Goal: Transaction & Acquisition: Obtain resource

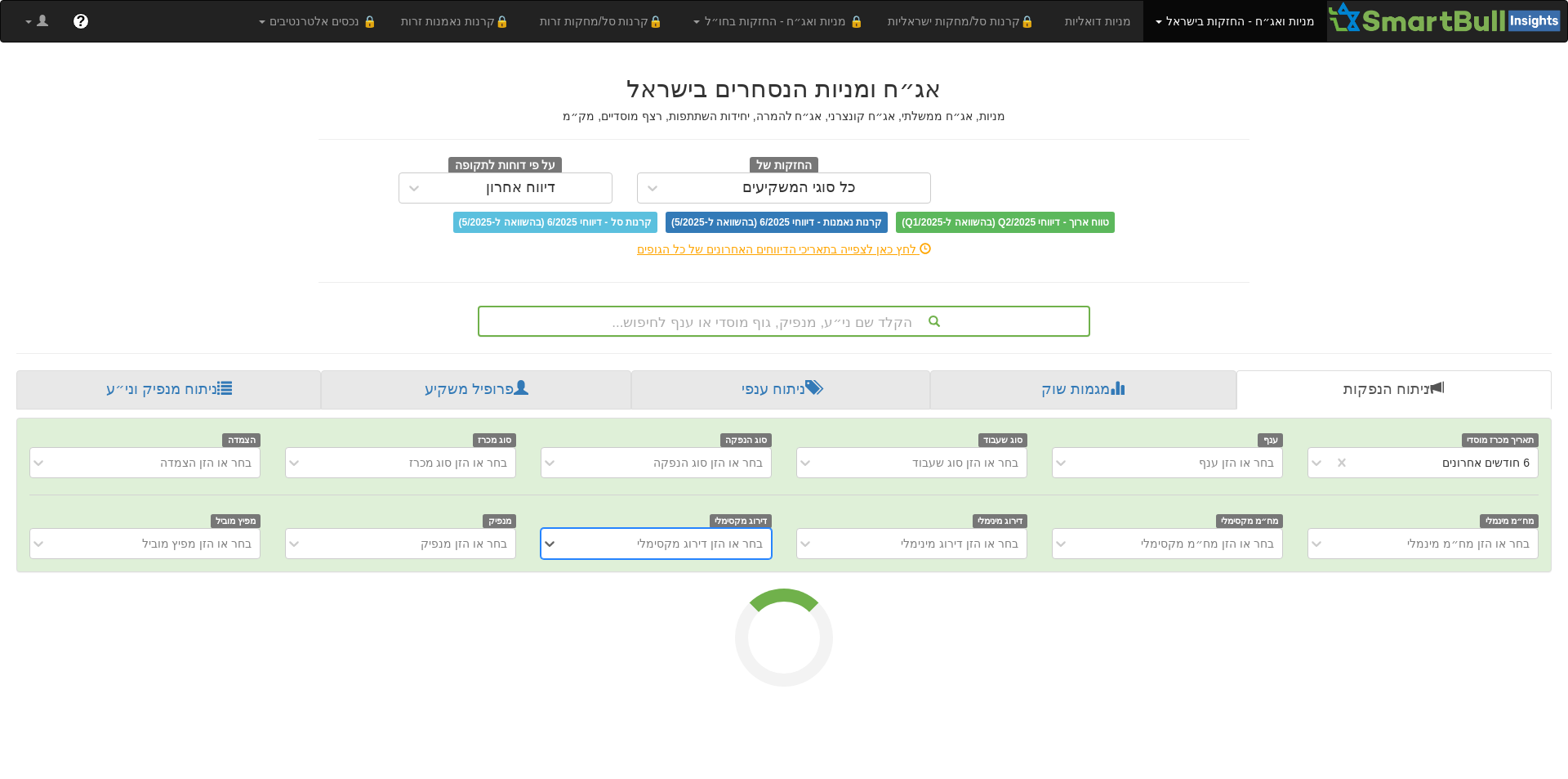
click at [863, 322] on div "הקלד שם ני״ע, מנפיק, גוף מוסדי או ענף לחיפוש..." at bounding box center [784, 321] width 609 height 27
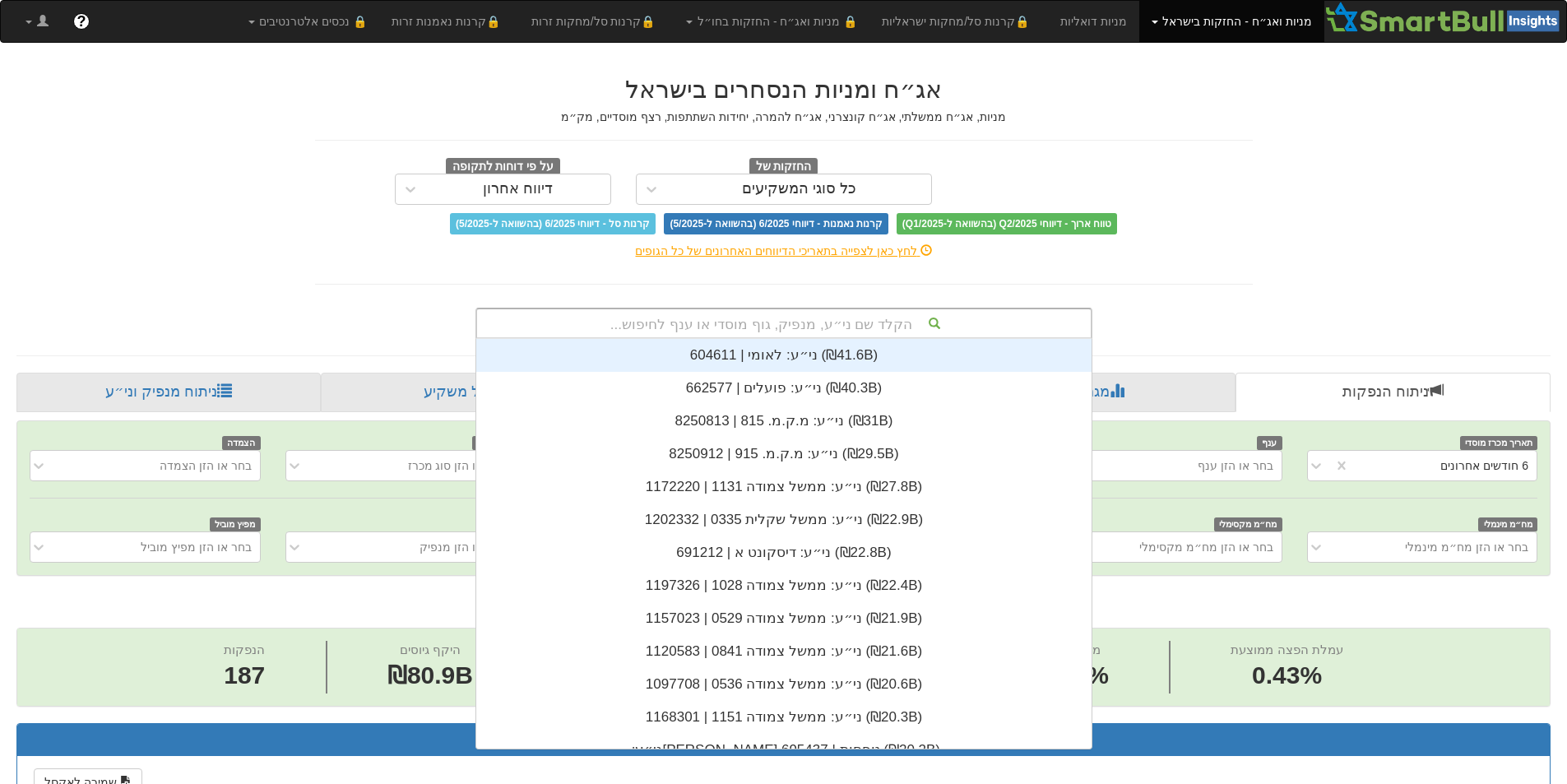
scroll to position [0, 2999]
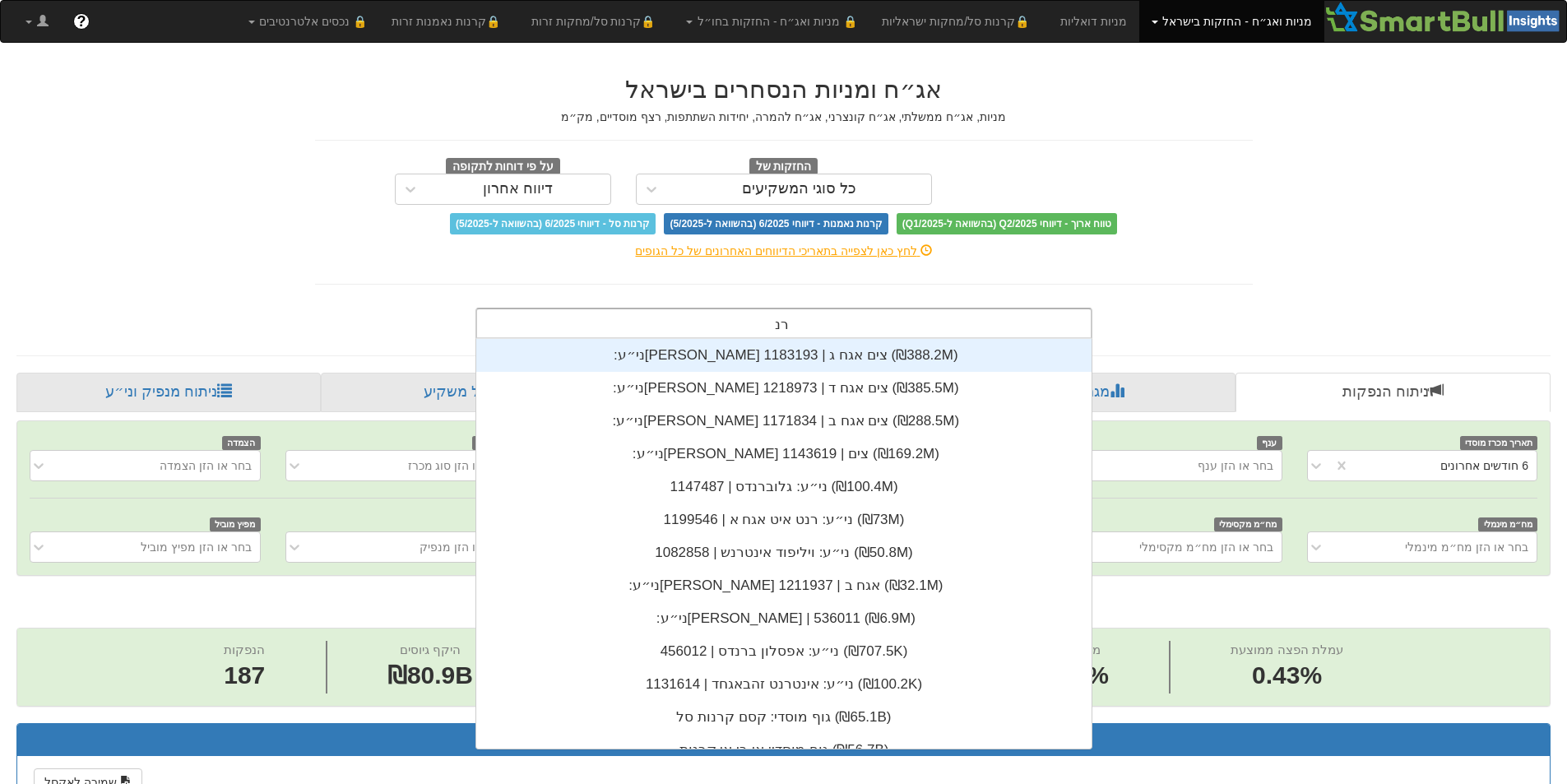
type input "[PERSON_NAME]"
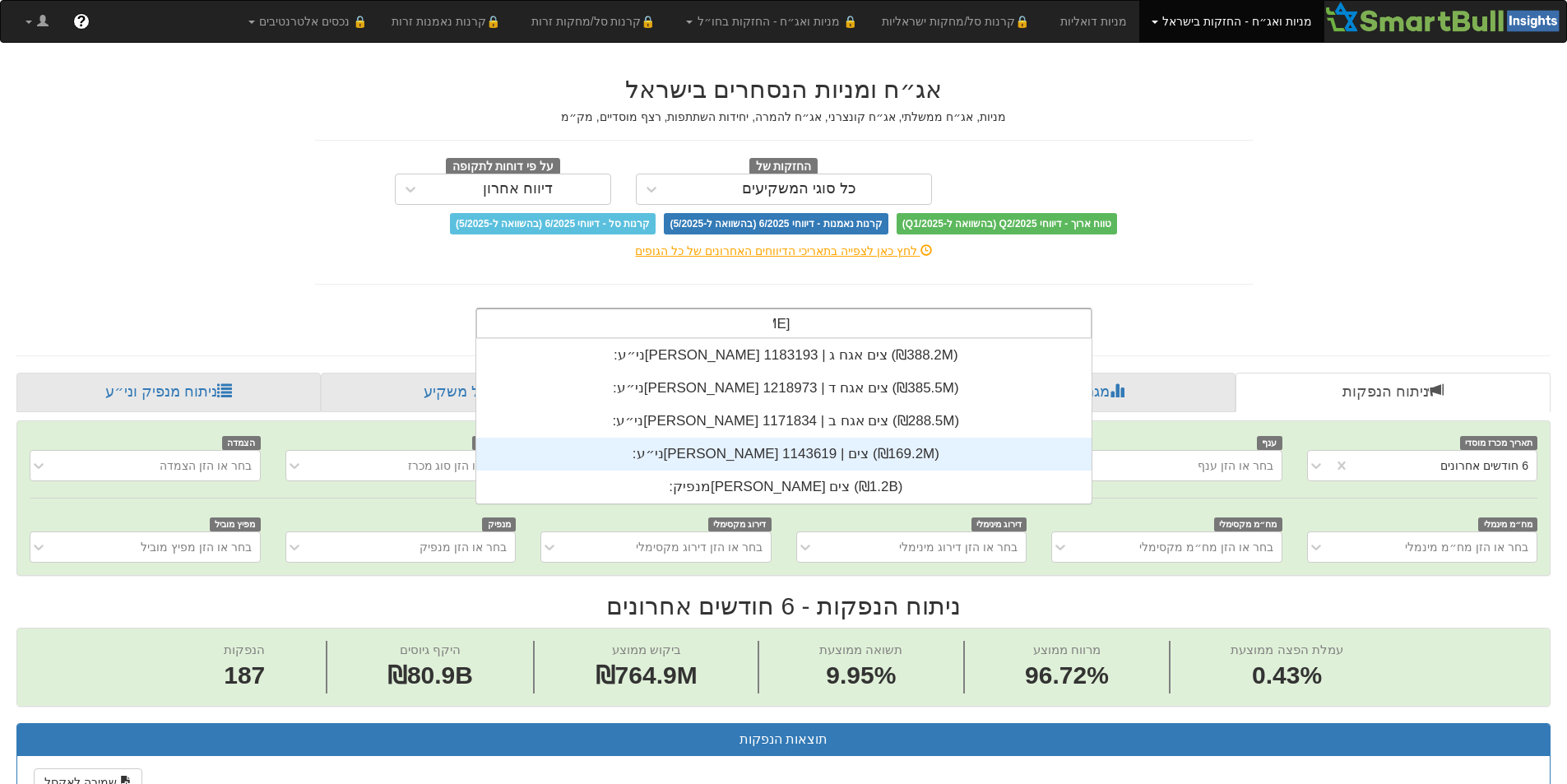
click at [794, 457] on div "ני״ע: ‏[PERSON_NAME] צים | 1143619 ‎(₪169.2M)‎" at bounding box center [784, 453] width 615 height 33
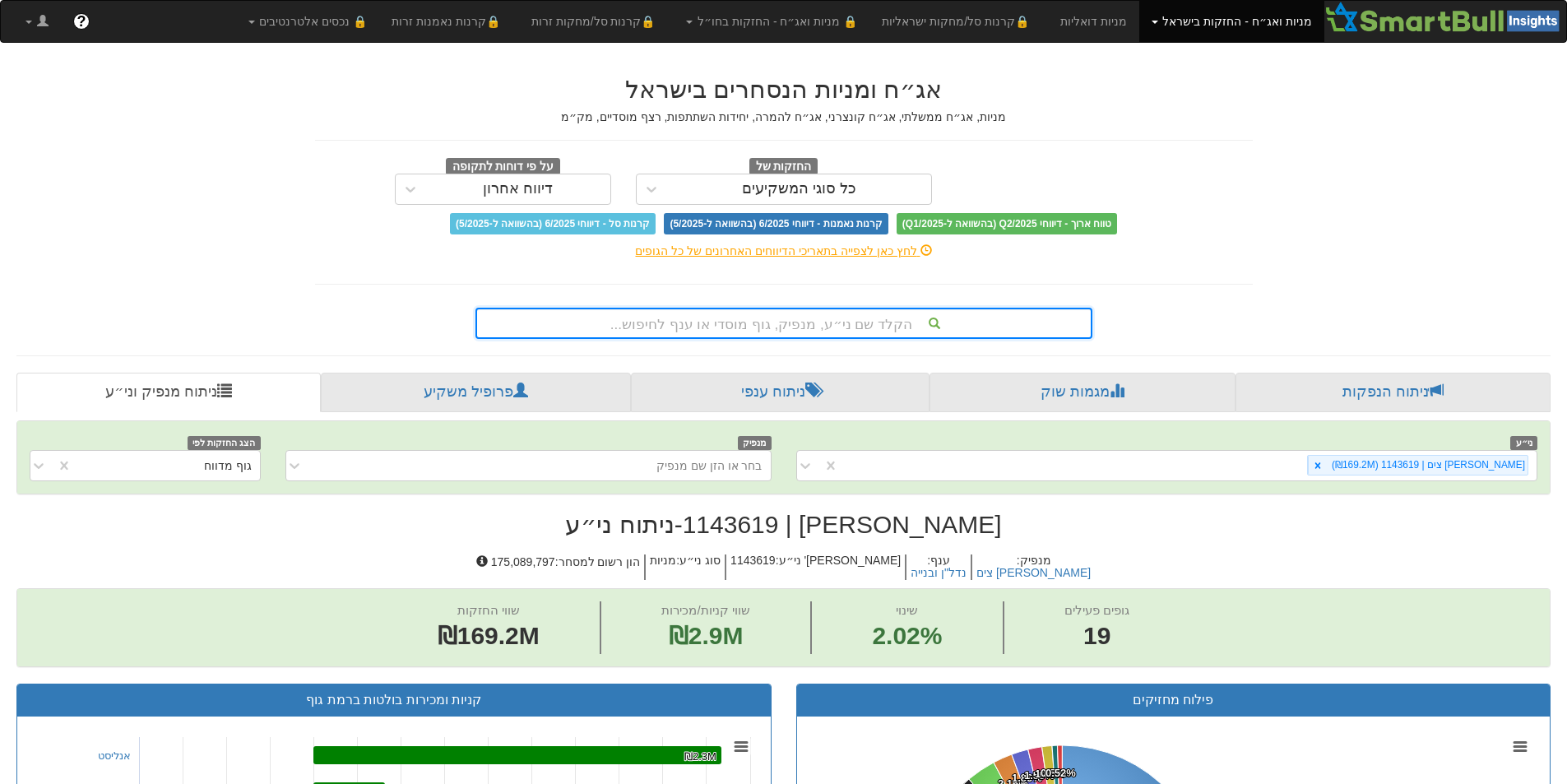
click at [841, 330] on div "הקלד שם ני״ע, מנפיק, גוף מוסדי או ענף לחיפוש..." at bounding box center [784, 323] width 614 height 28
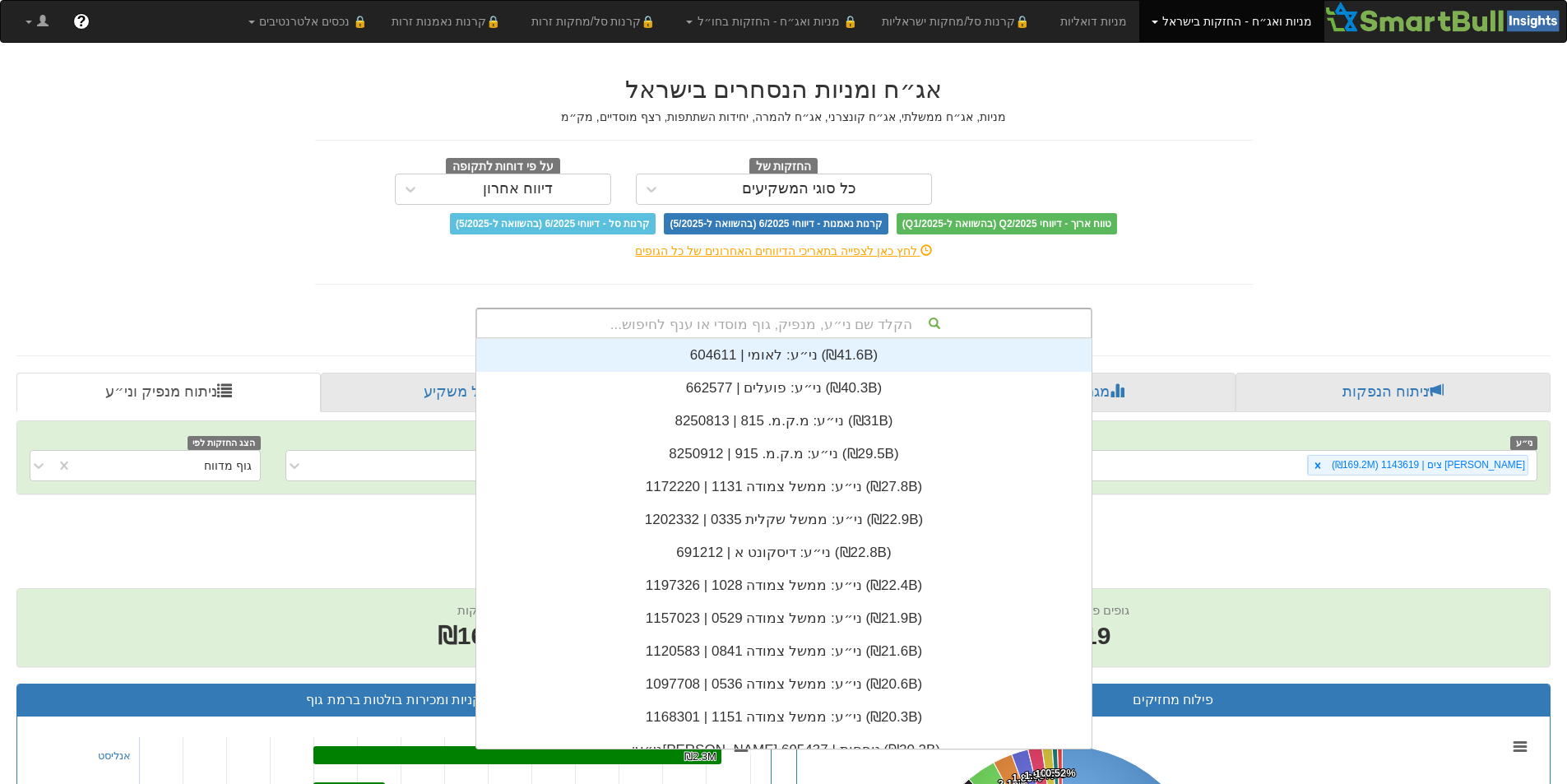
scroll to position [410, 0]
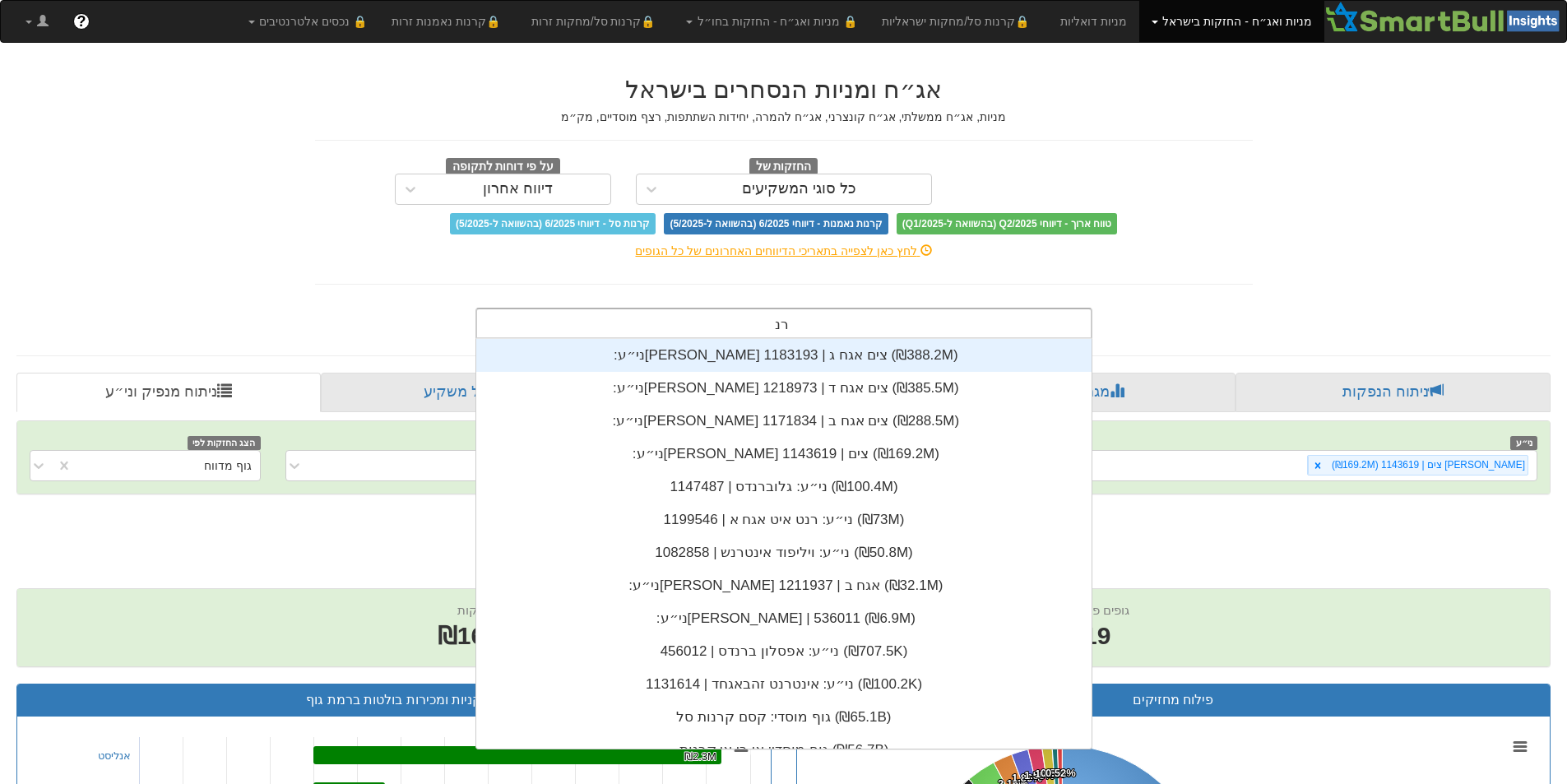
type input "[PERSON_NAME]"
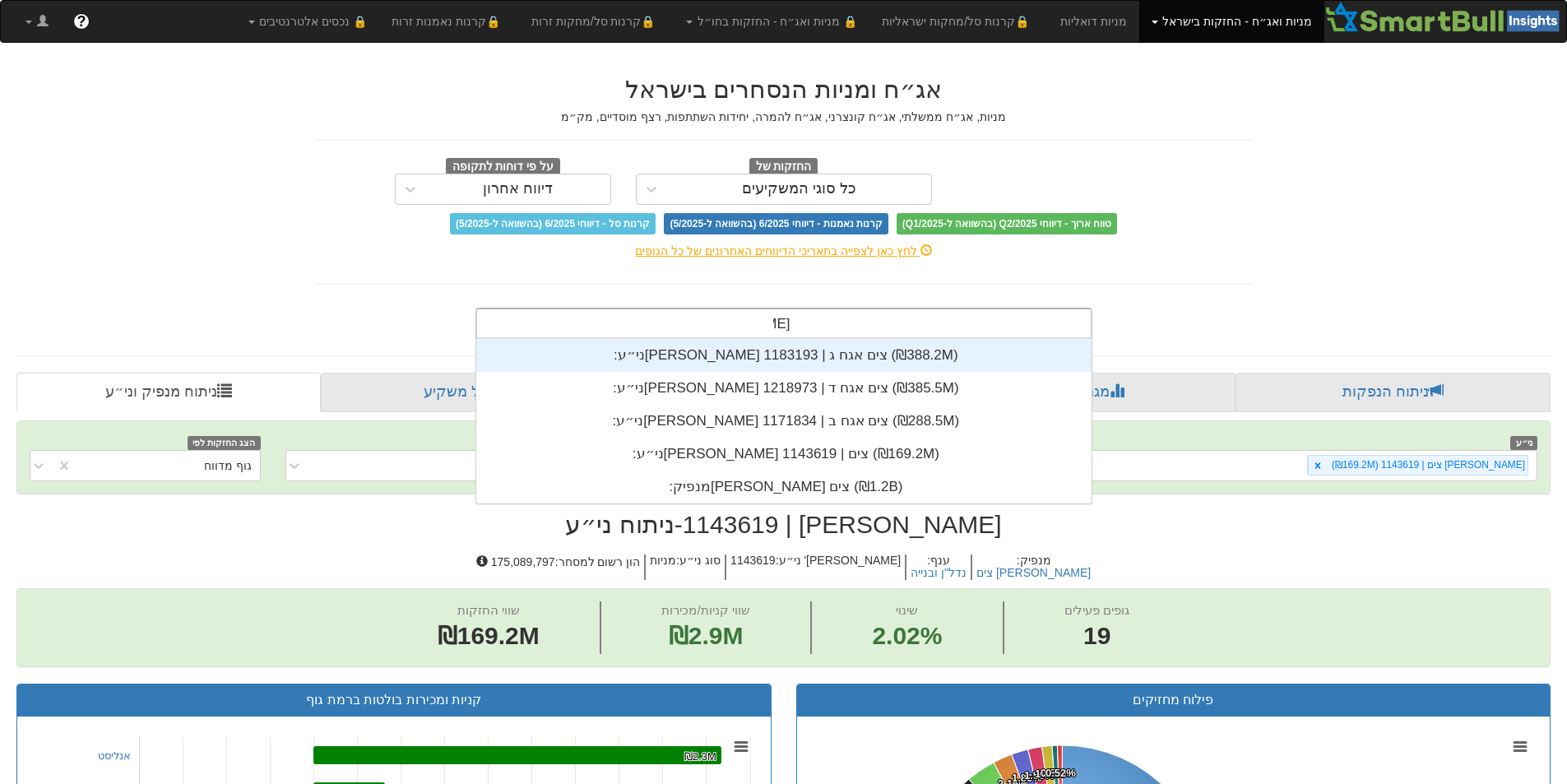
scroll to position [165, 0]
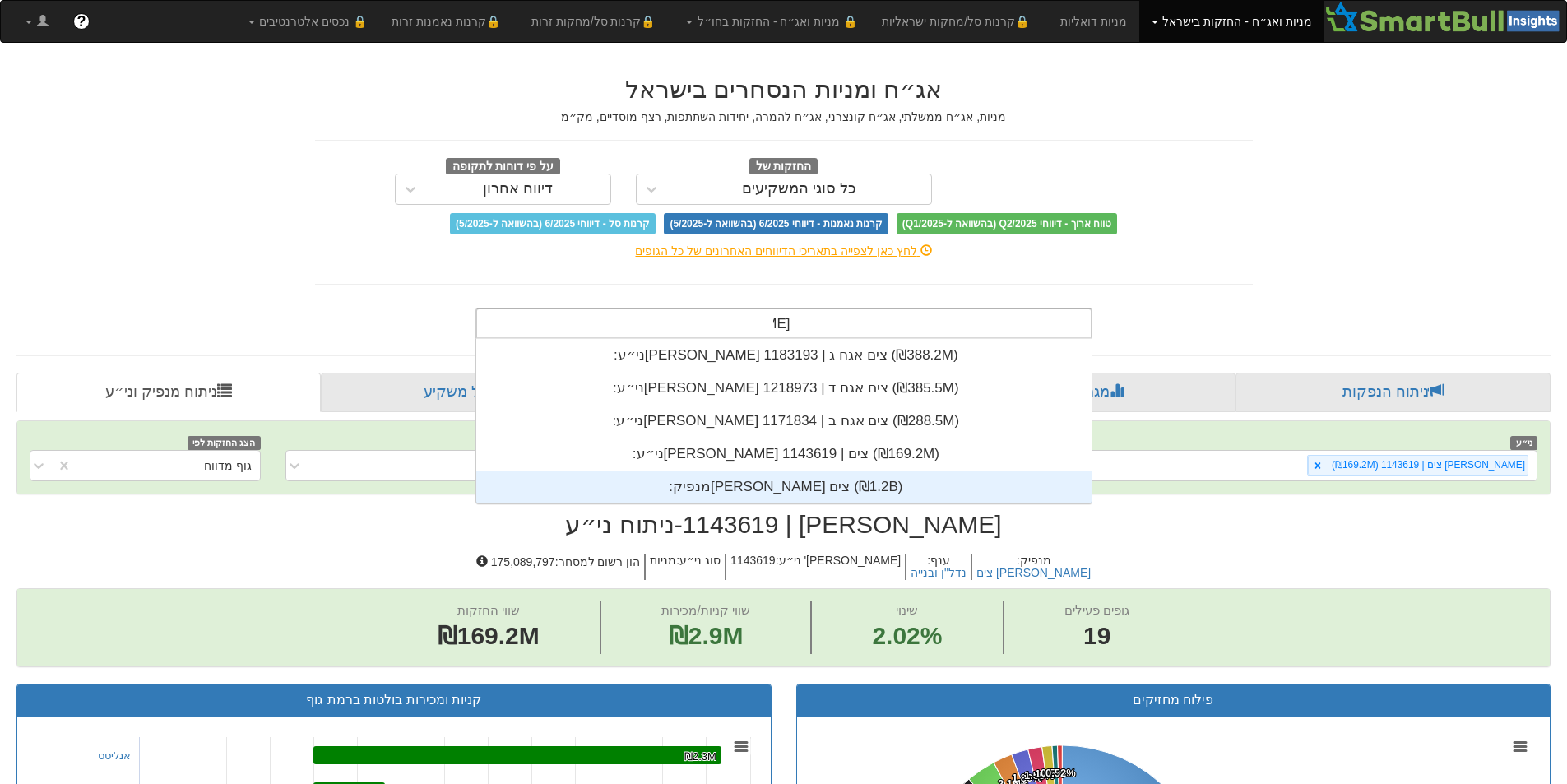
click at [804, 473] on div "מנפיק: ‏[PERSON_NAME] צים ‎(₪1.2B)‎" at bounding box center [784, 486] width 615 height 33
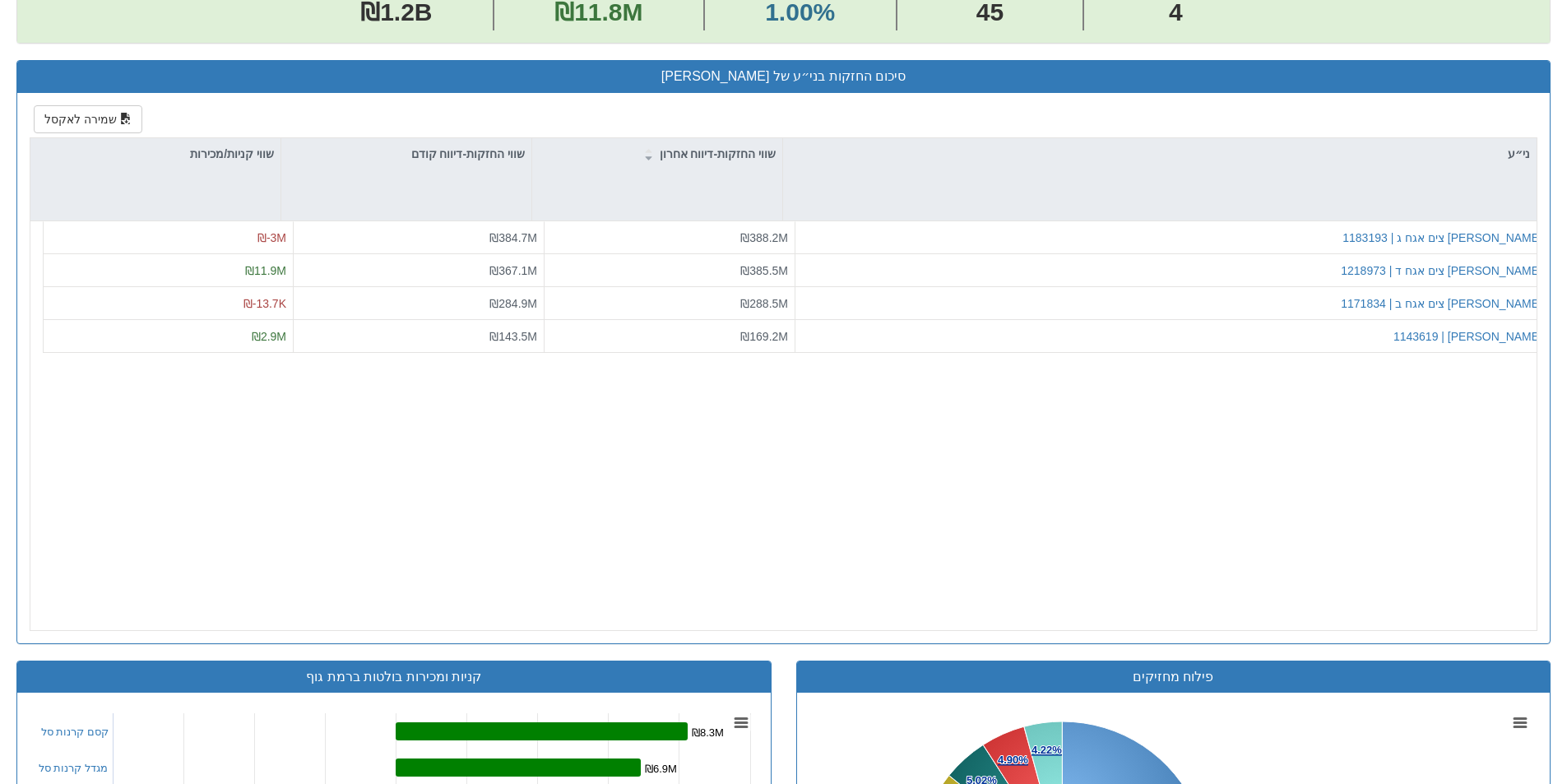
scroll to position [576, 0]
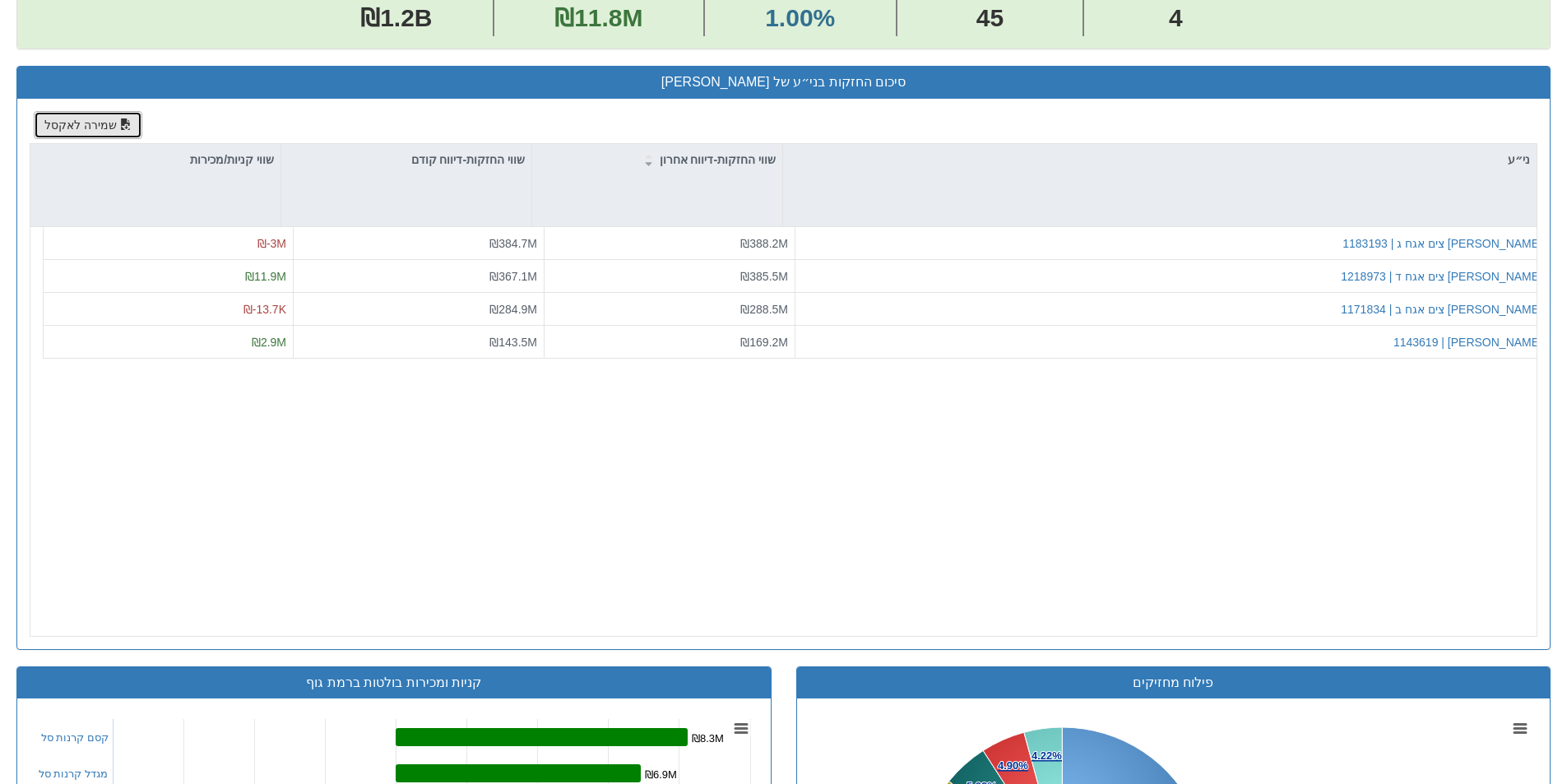
click at [94, 124] on button "שמירה לאקסל" at bounding box center [88, 125] width 109 height 28
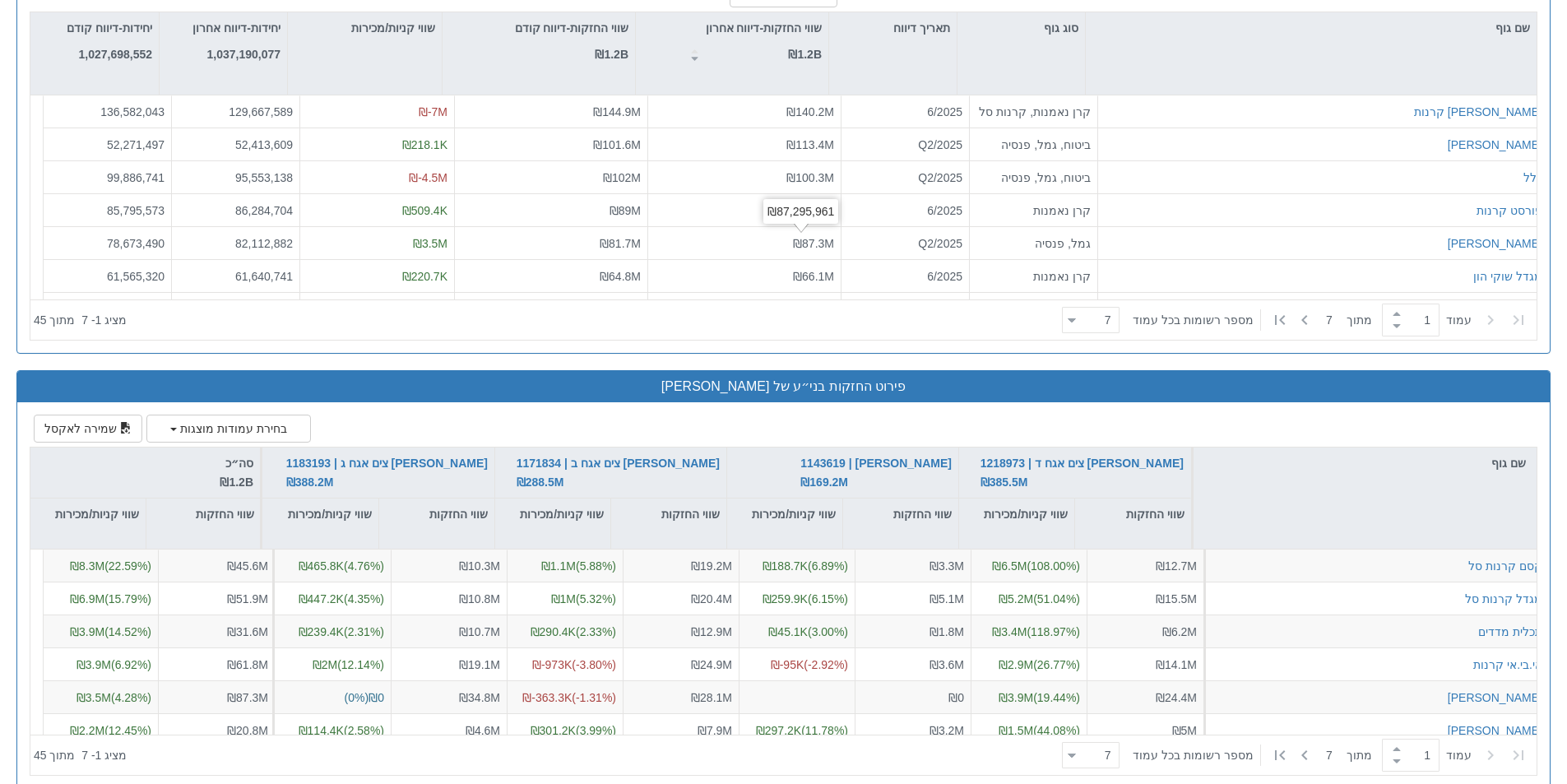
scroll to position [2176, 0]
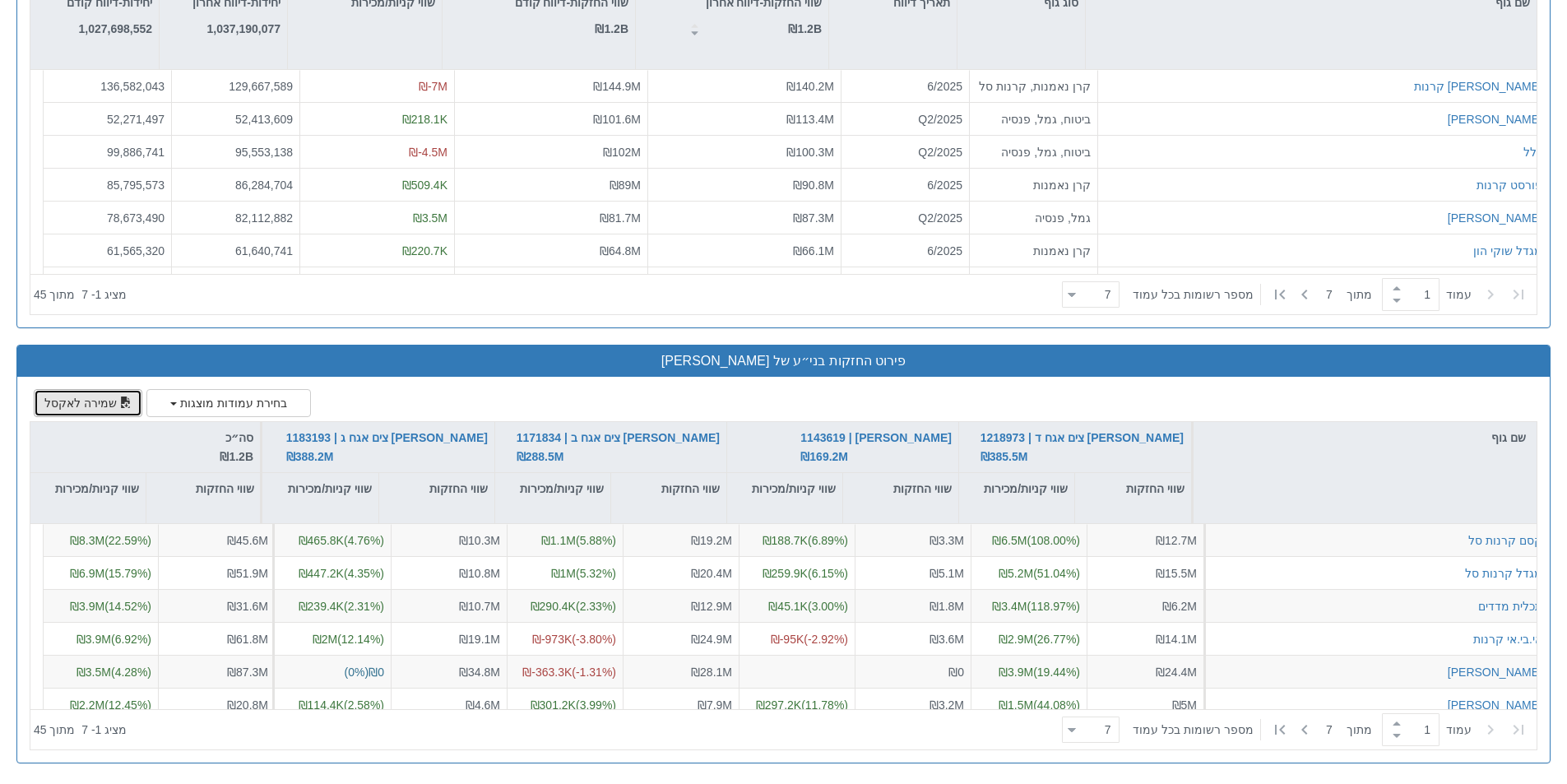
click at [62, 402] on button "שמירה לאקסל" at bounding box center [88, 402] width 109 height 28
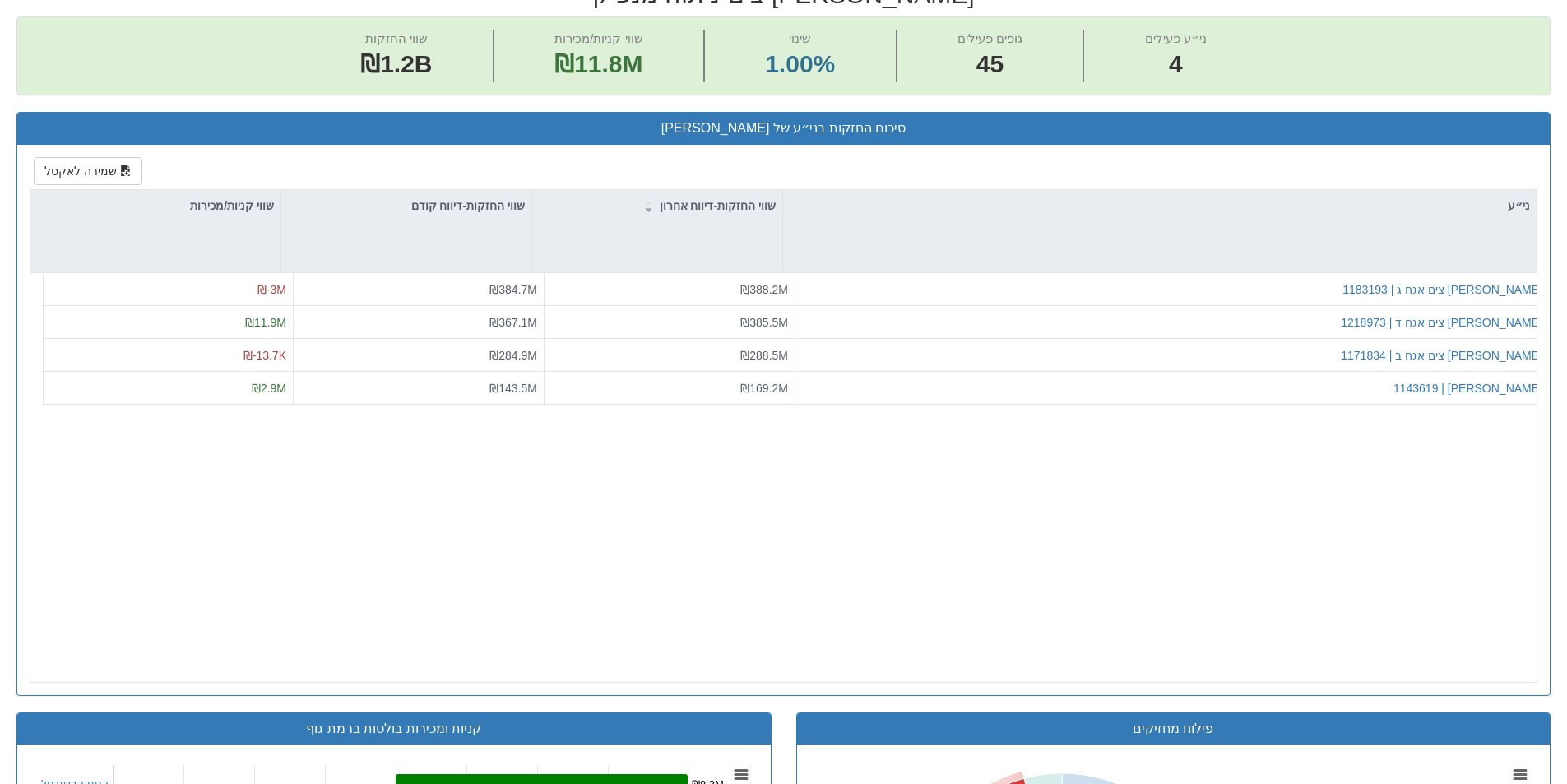
scroll to position [511, 0]
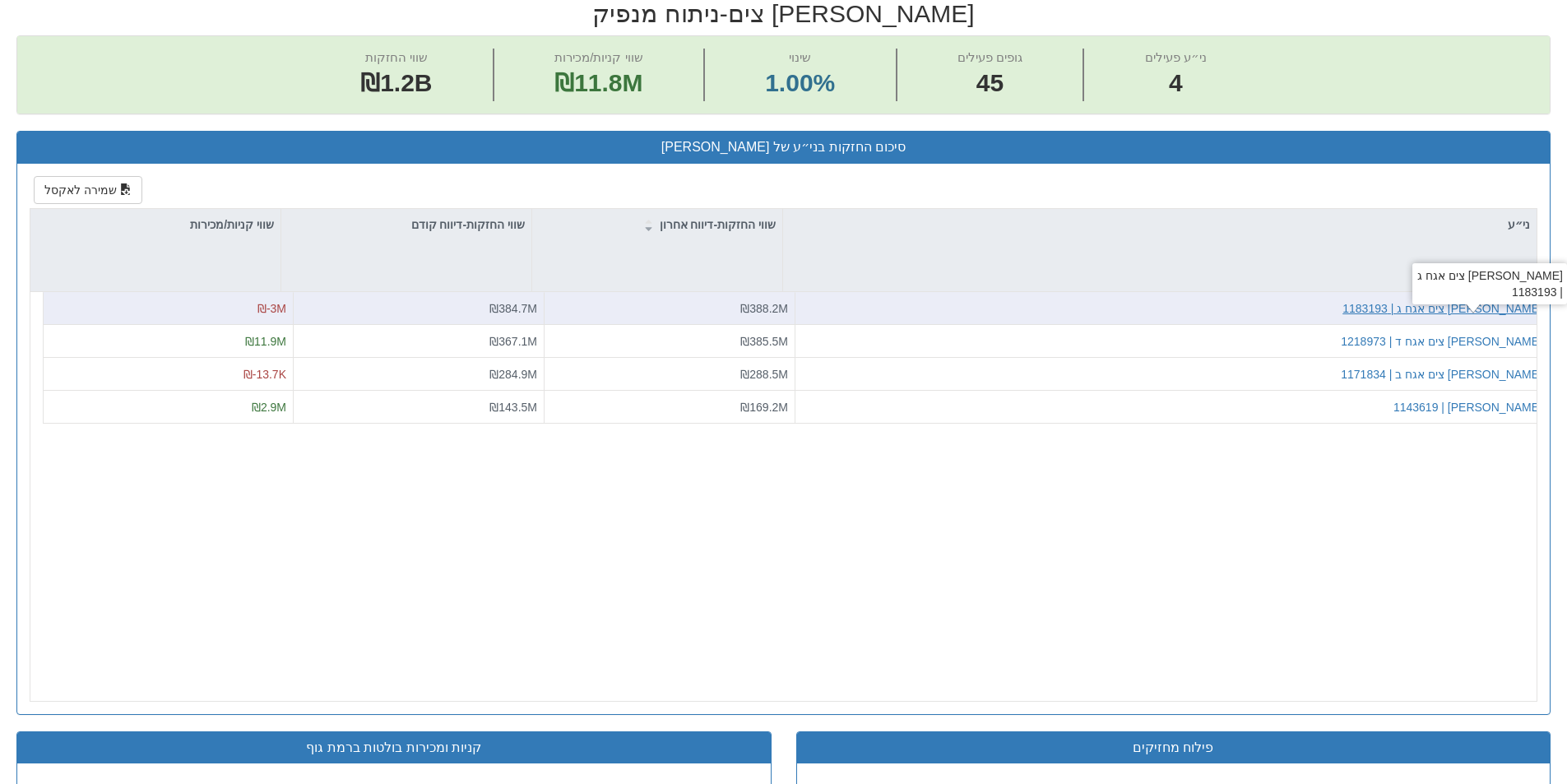
click at [1470, 311] on div "[PERSON_NAME] צים אגח ג | 1183193" at bounding box center [1442, 308] width 200 height 17
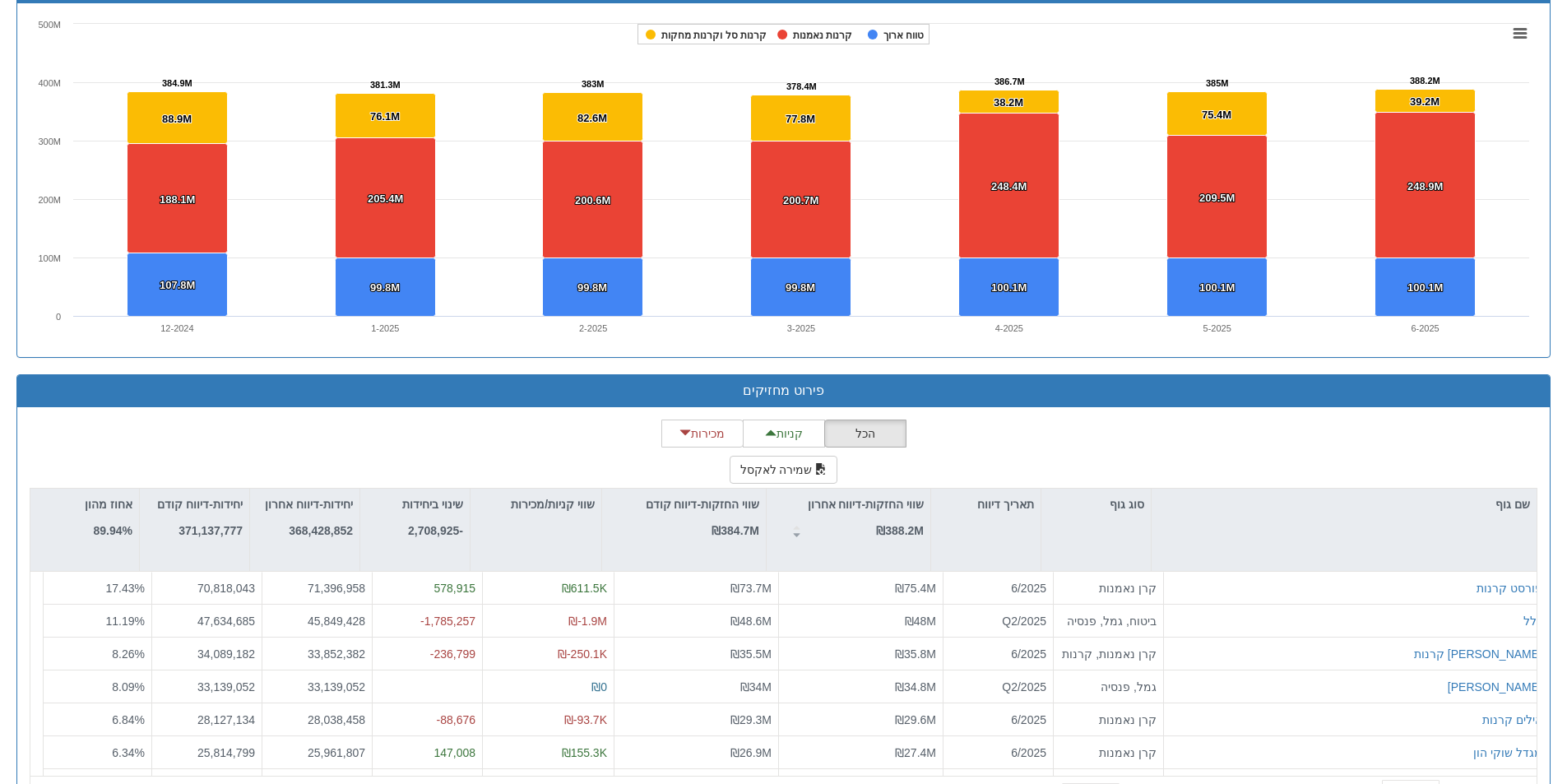
scroll to position [1183, 0]
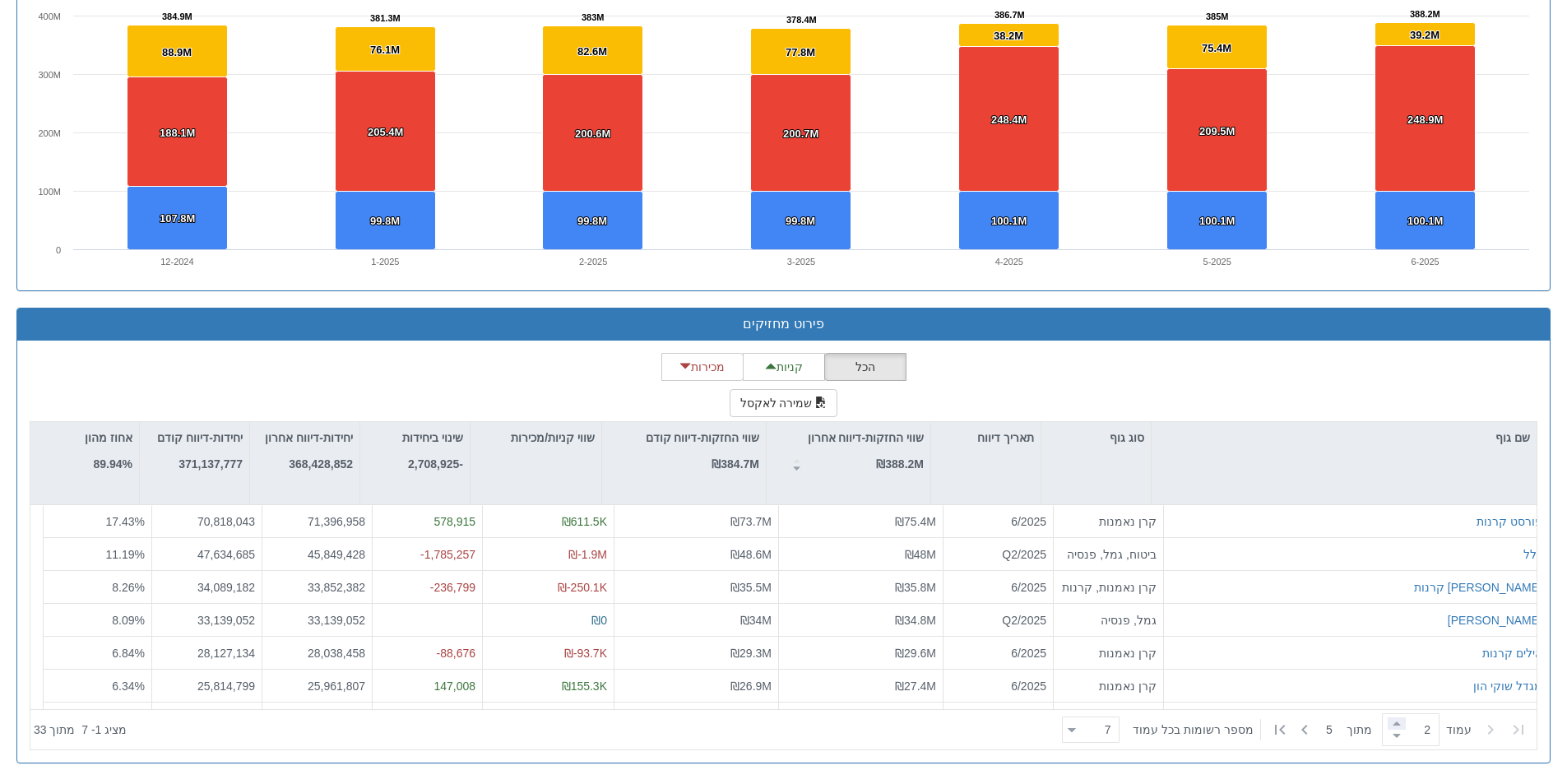
click at [1396, 726] on span at bounding box center [1397, 723] width 18 height 13
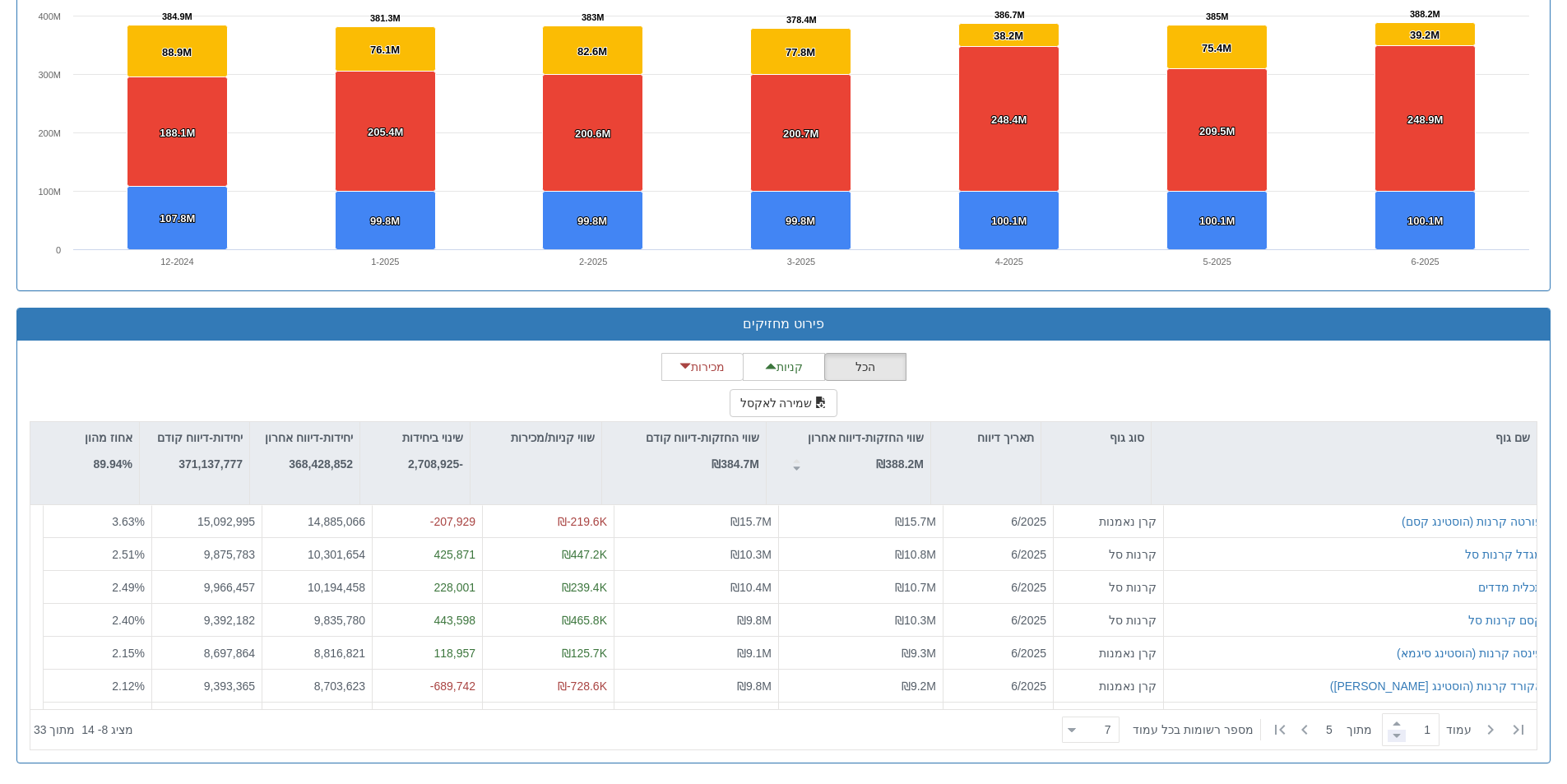
click at [1394, 740] on span at bounding box center [1397, 736] width 18 height 13
type input "1"
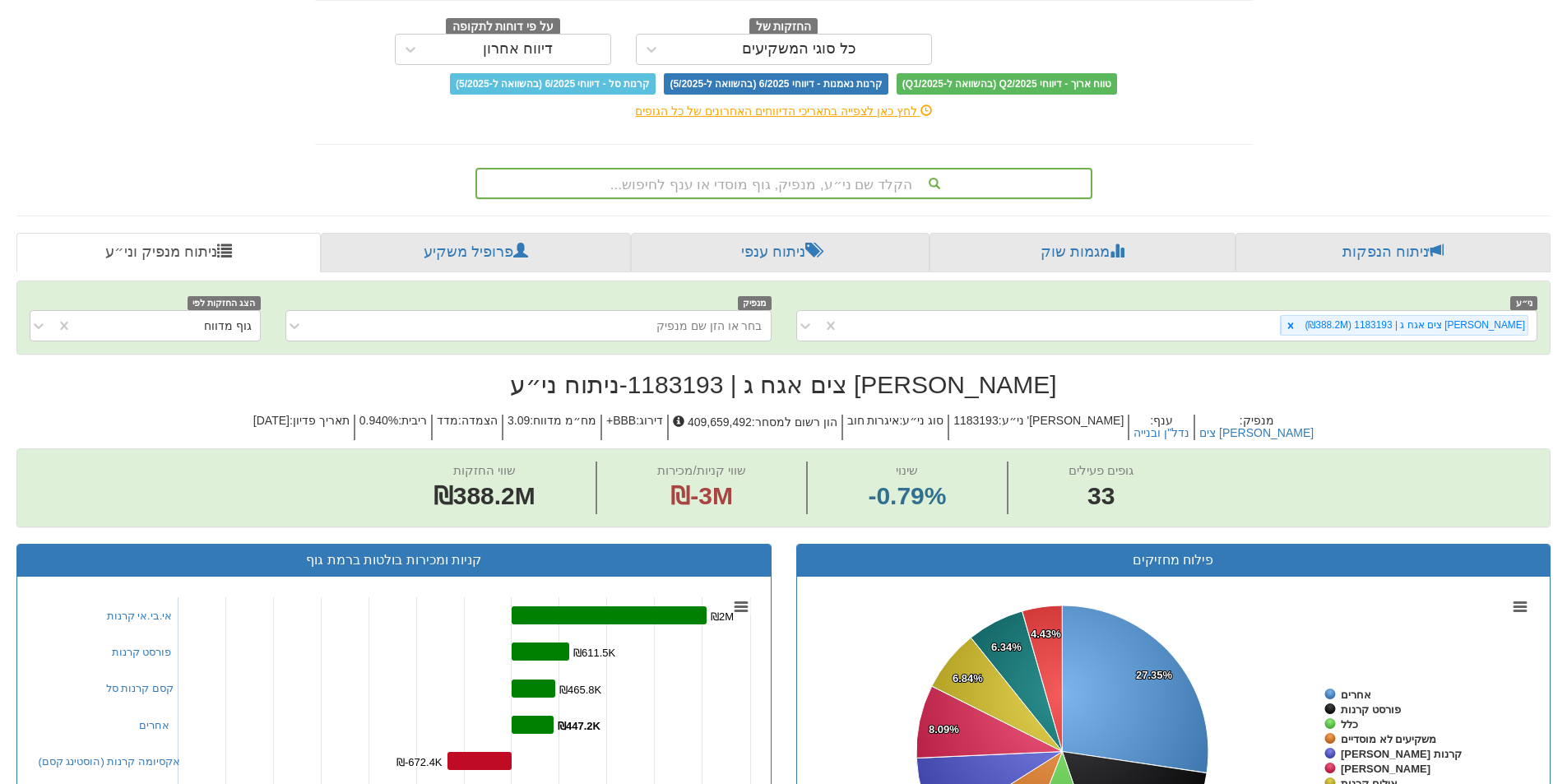
scroll to position [0, 0]
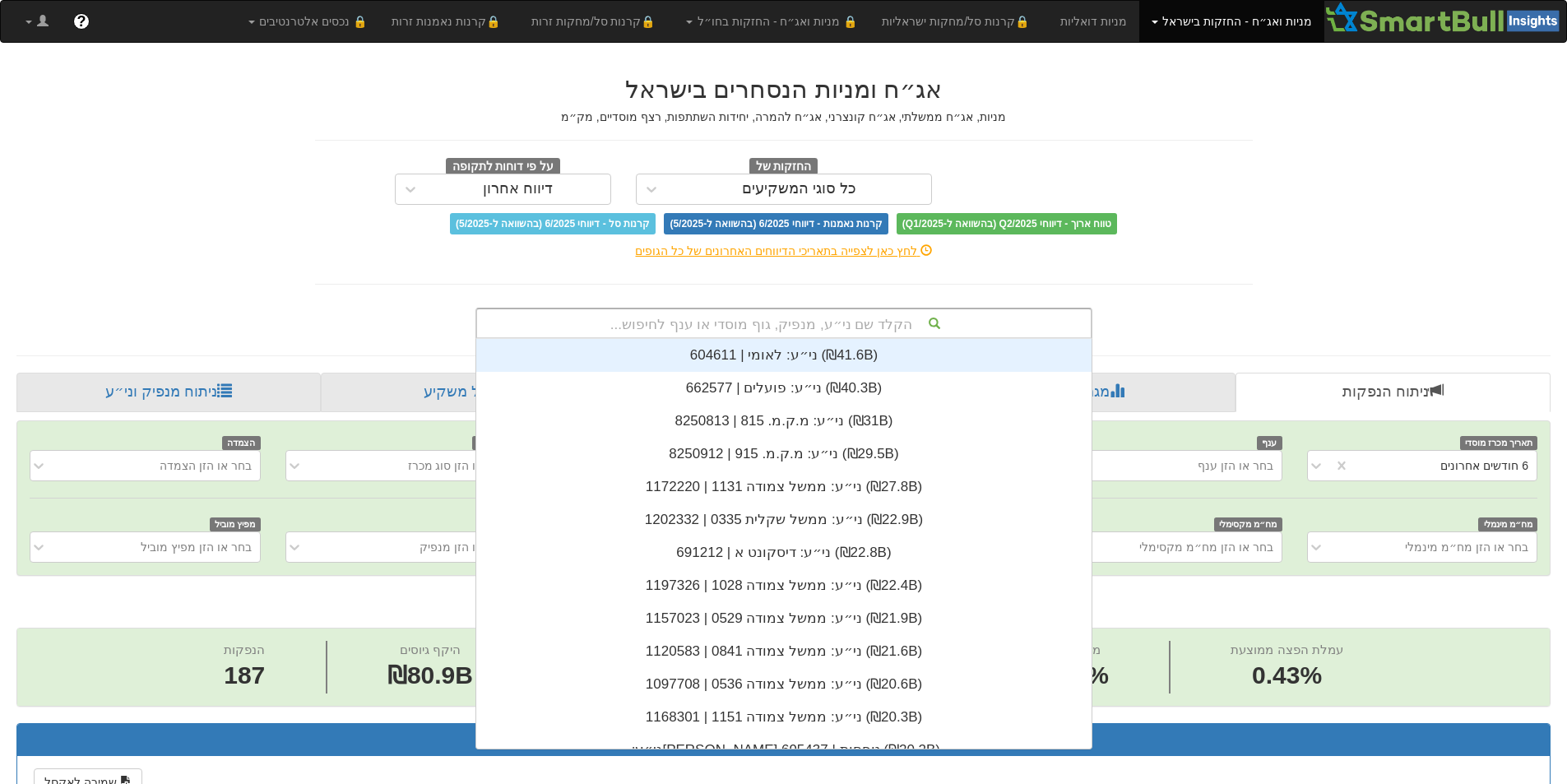
click at [831, 318] on div "הקלד שם ני״ע, מנפיק, גוף מוסדי או ענף לחיפוש..." at bounding box center [784, 323] width 614 height 28
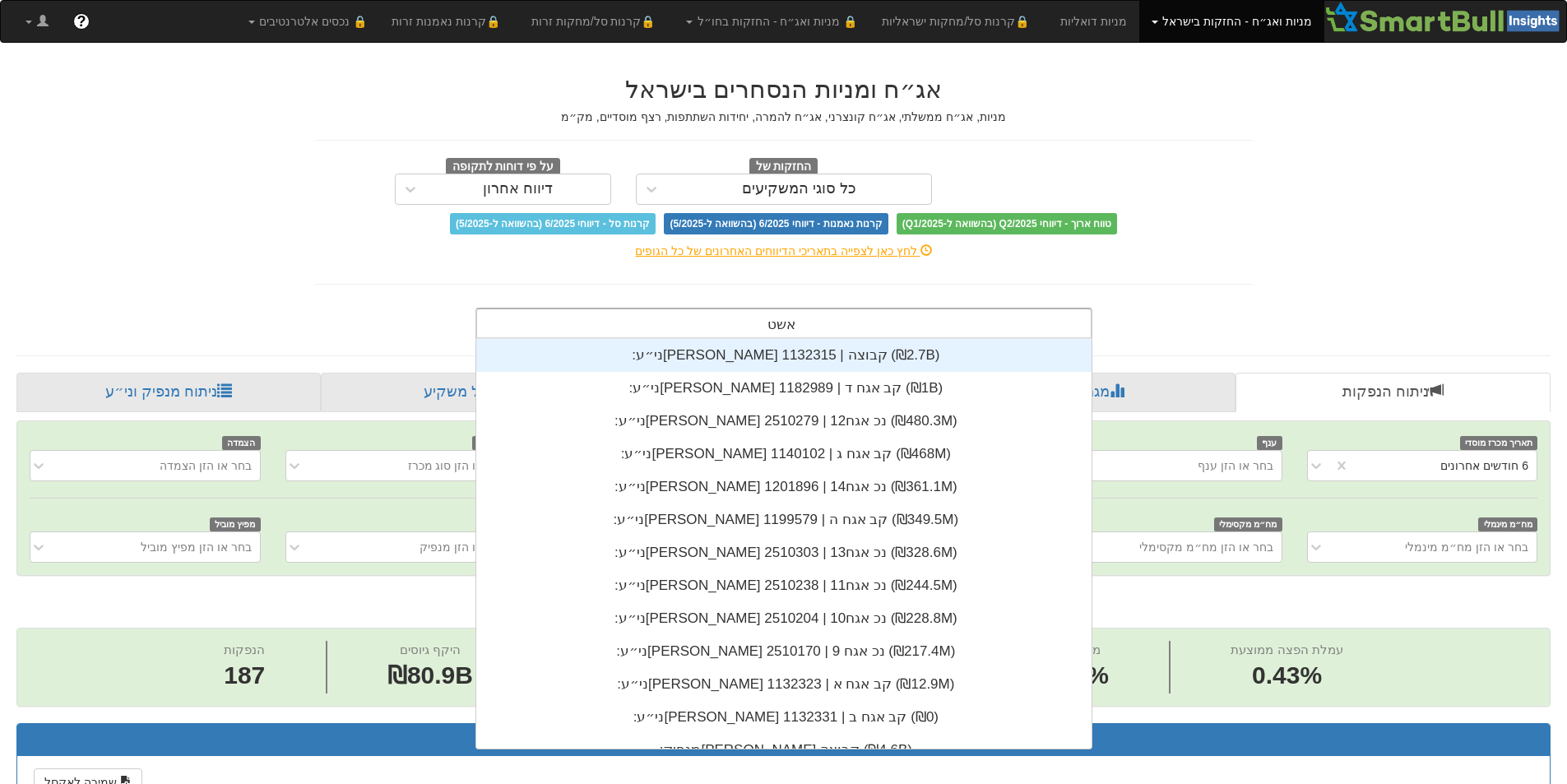
type input "אשטר"
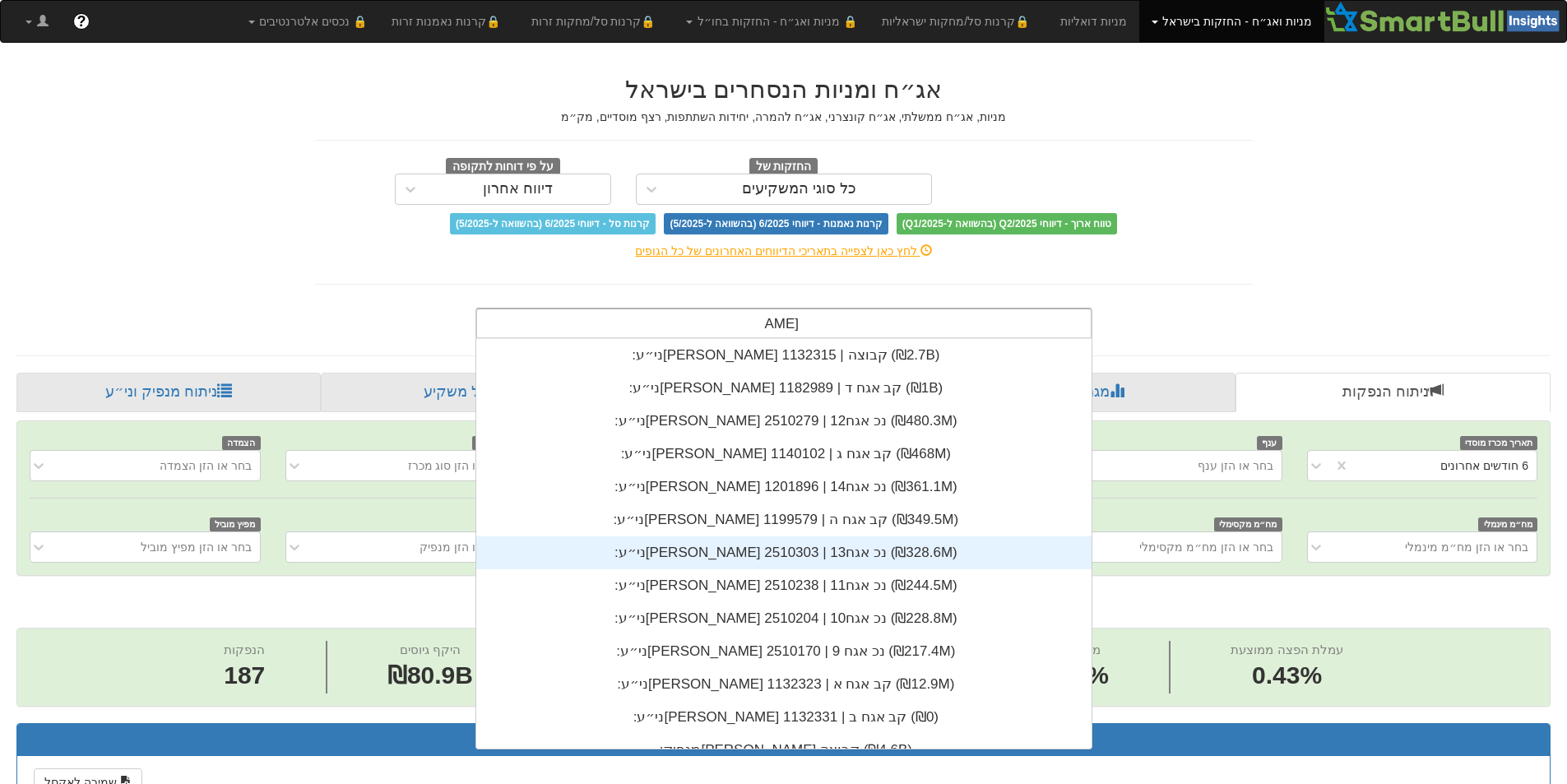
click at [809, 552] on div "ני״ע: ‏אשטרום נכ אגח13 | 2510303 ‎(₪328.6M)‎" at bounding box center [784, 552] width 615 height 33
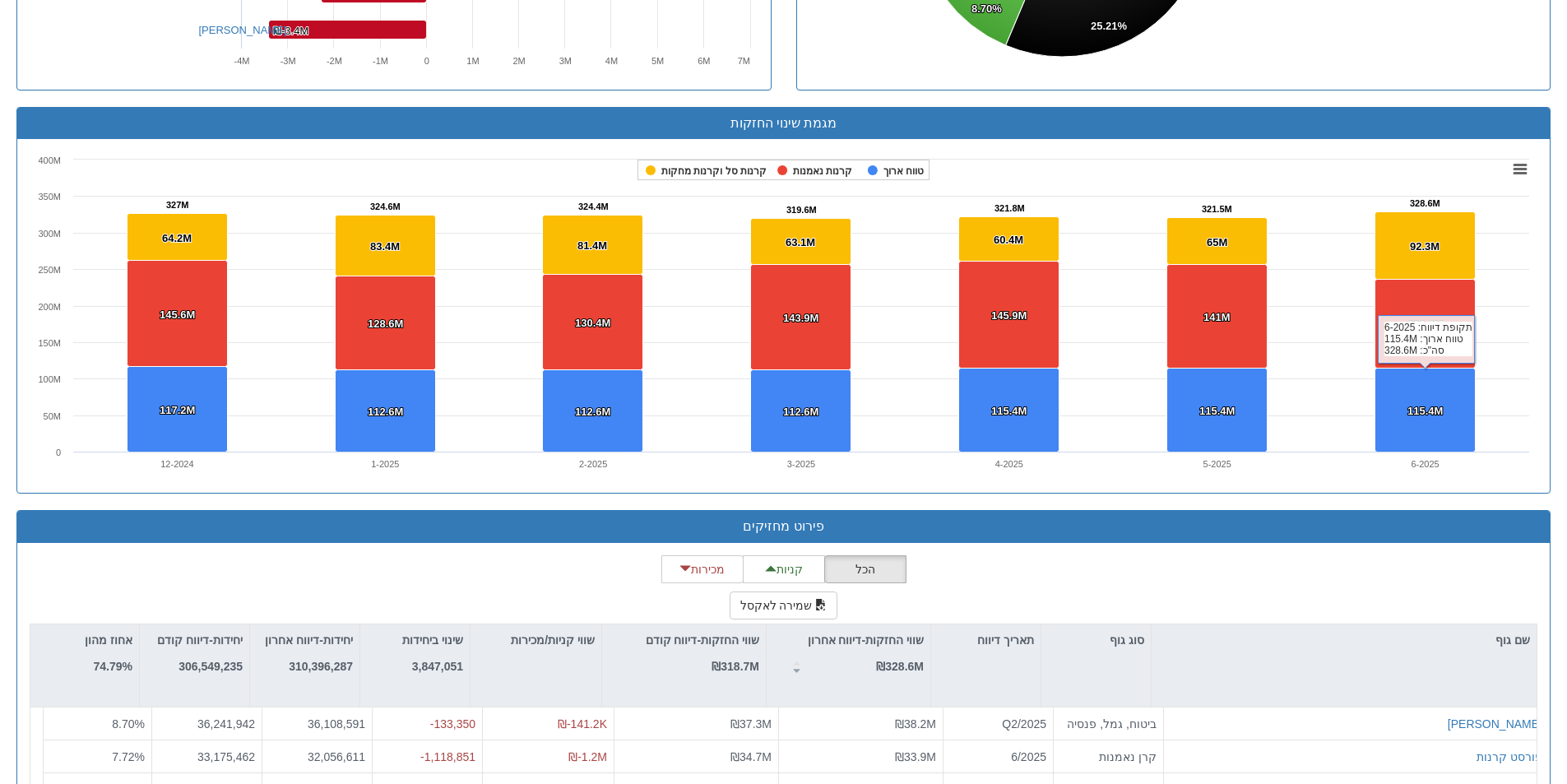
scroll to position [1183, 0]
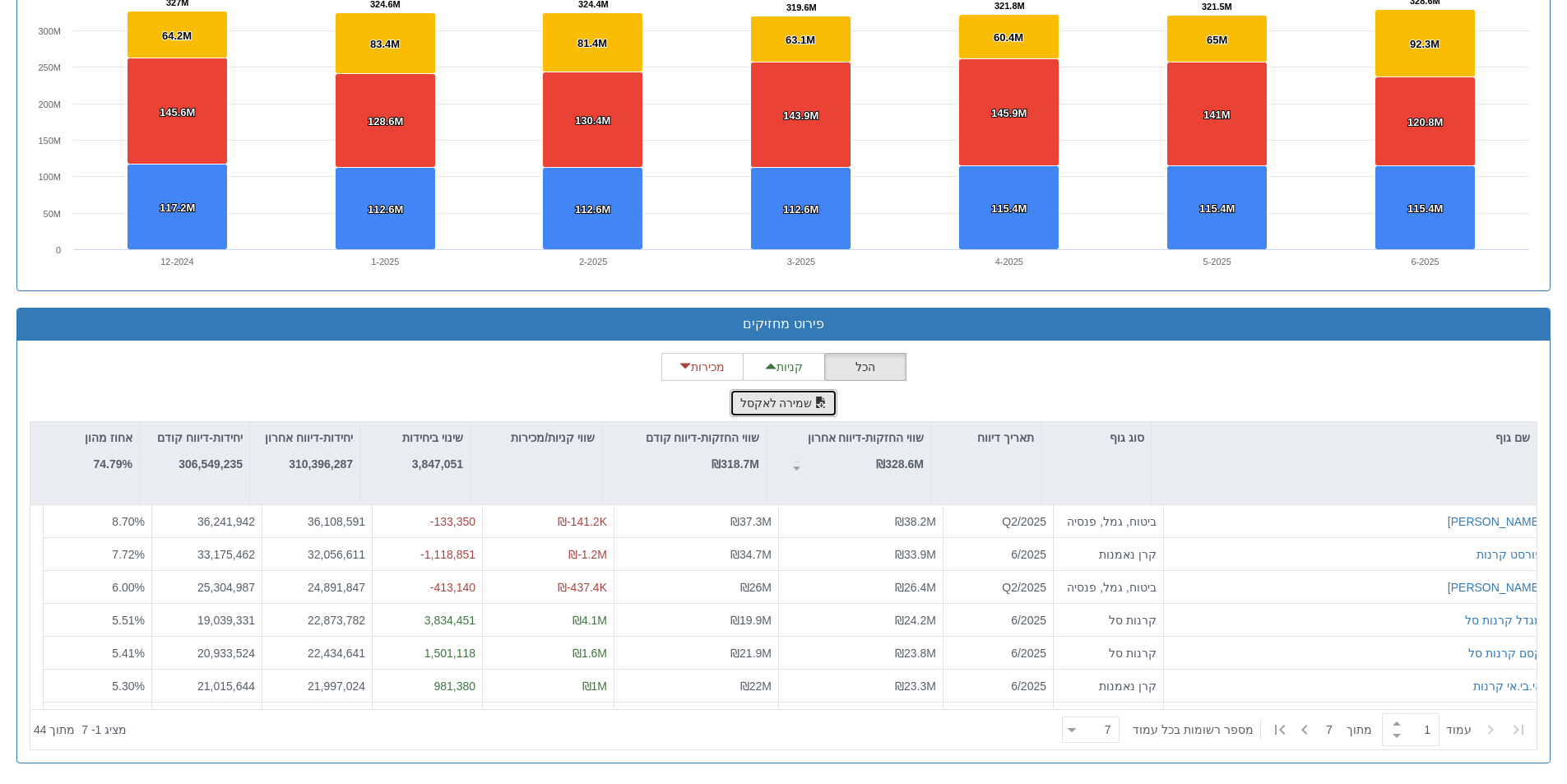
click at [783, 401] on button "שמירה לאקסל" at bounding box center [784, 402] width 109 height 28
